Goal: Check status

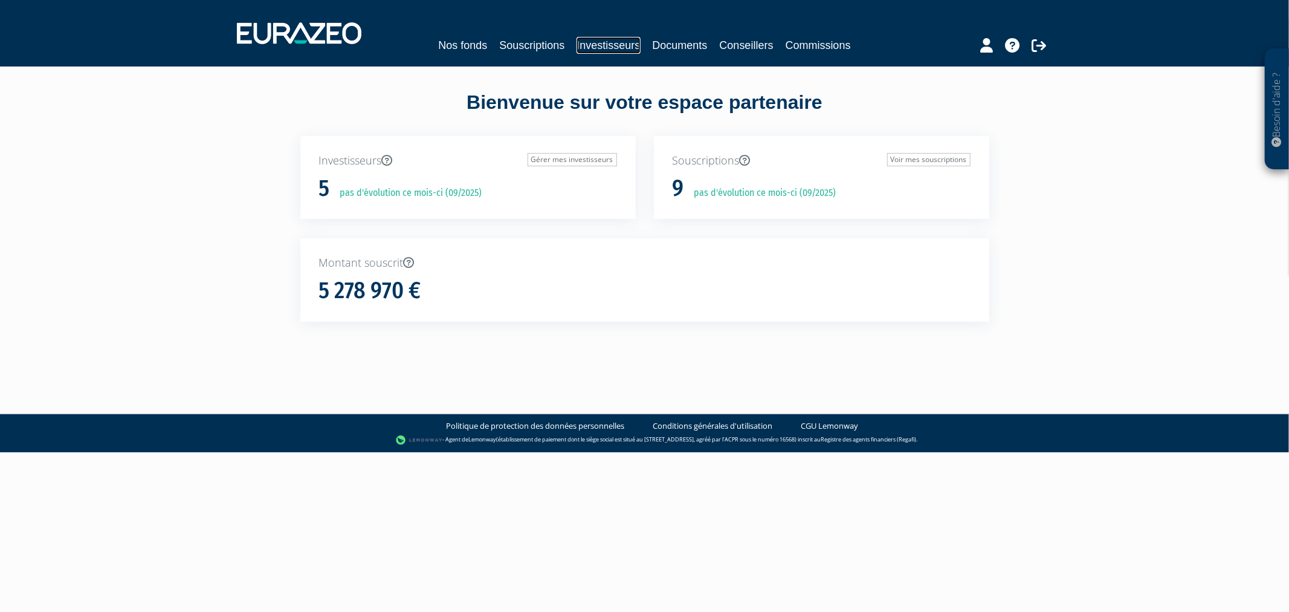
click at [611, 44] on link "Investisseurs" at bounding box center [608, 45] width 63 height 17
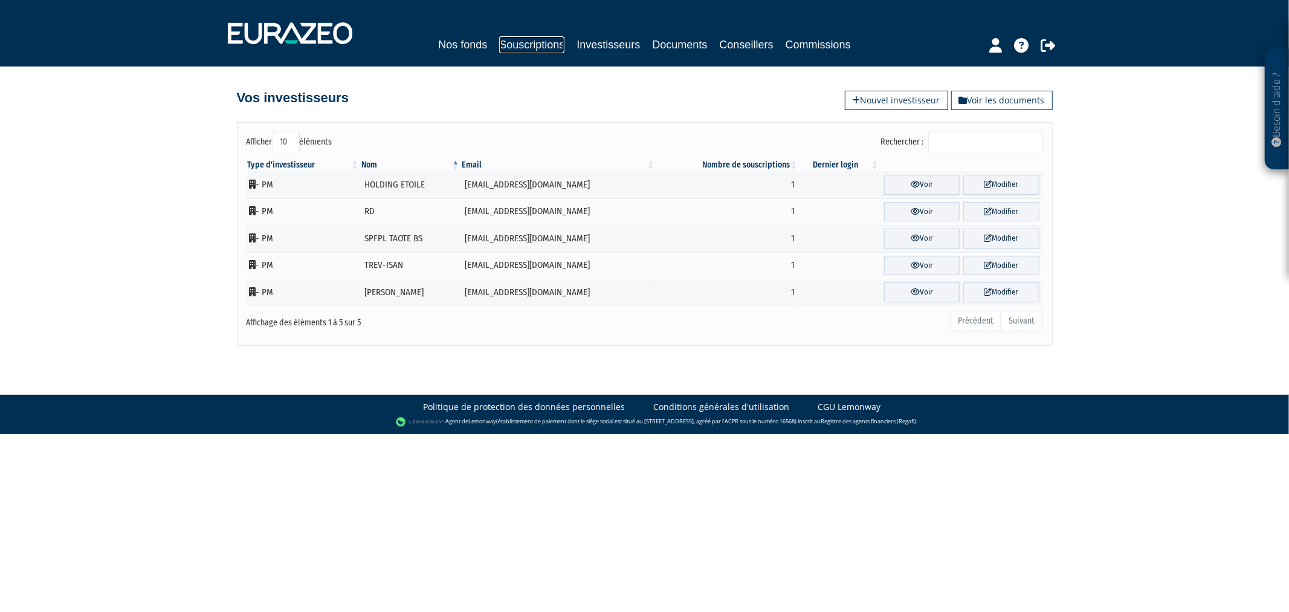
click at [533, 45] on link "Souscriptions" at bounding box center [531, 44] width 65 height 17
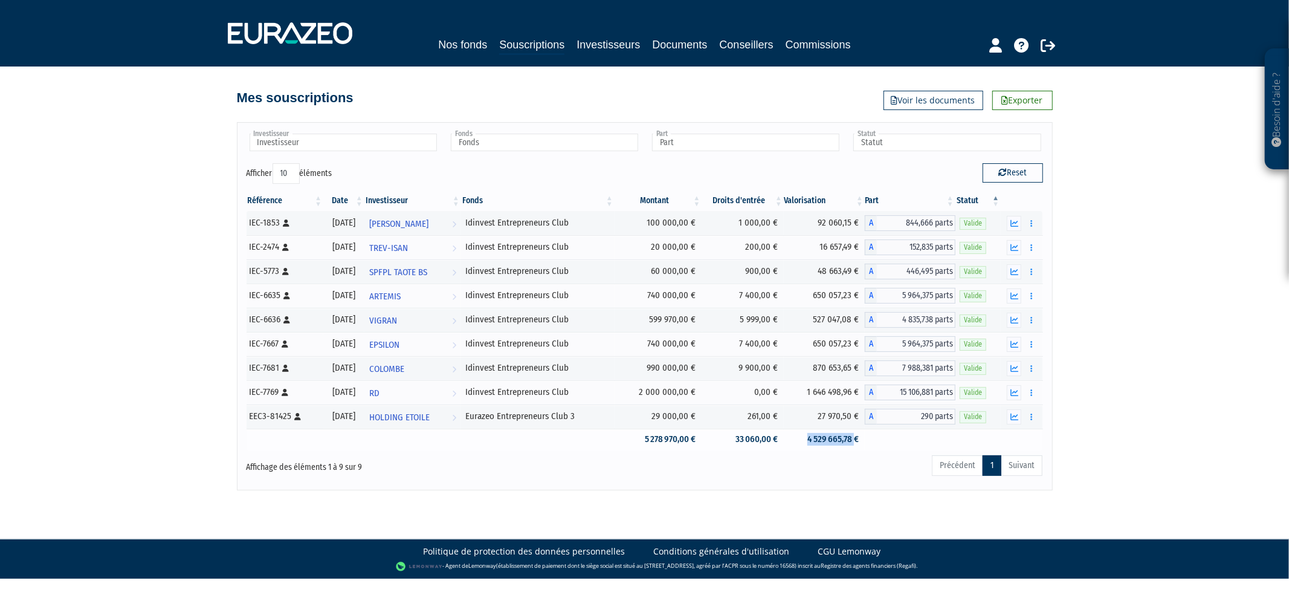
drag, startPoint x: 812, startPoint y: 444, endPoint x: 858, endPoint y: 443, distance: 45.9
click at [858, 443] on td "4 529 665,78 €" at bounding box center [824, 439] width 81 height 21
click at [831, 453] on div "Investisseur [PERSON_NAME] EPSILON HOLDING ETOILE RD SPFPL TAOTE BS TREV-ISAN […" at bounding box center [645, 306] width 797 height 348
click at [829, 452] on div "Référence Date Investisseur Fonds Montant Droits d'entrée Valorisation Part Sta…" at bounding box center [645, 320] width 815 height 267
